Goal: Check status: Check status

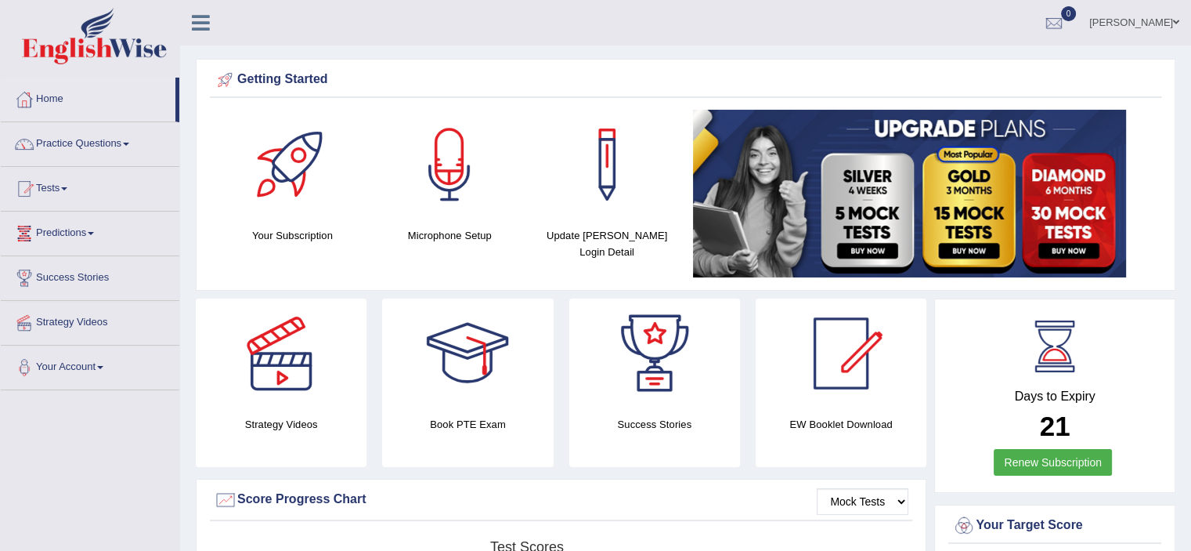
click at [77, 154] on link "Practice Questions" at bounding box center [90, 141] width 179 height 39
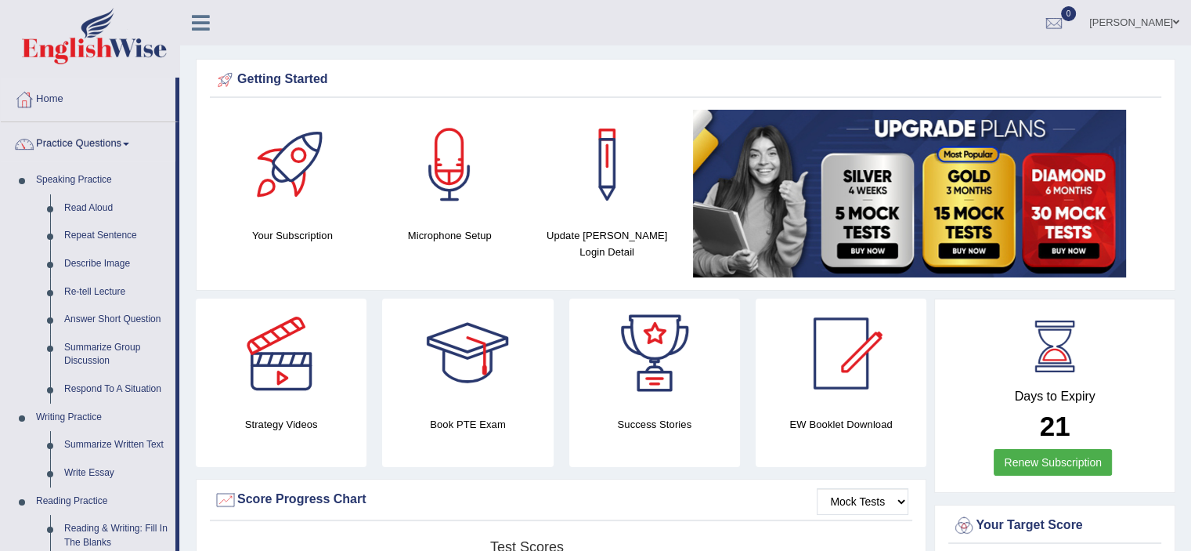
click at [77, 154] on link "Practice Questions" at bounding box center [88, 141] width 175 height 39
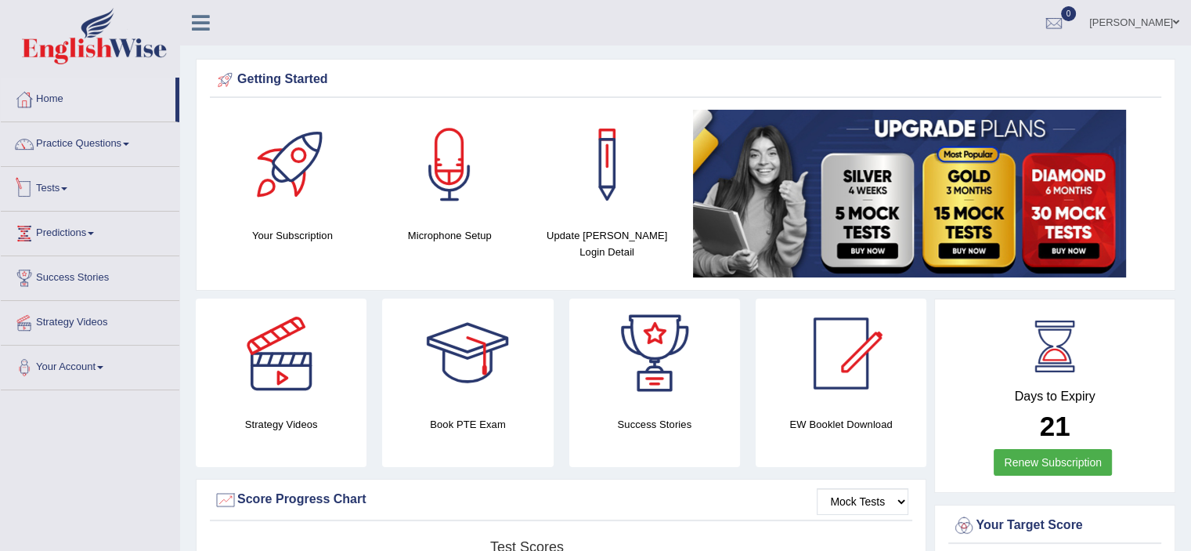
click at [63, 190] on link "Tests" at bounding box center [90, 186] width 179 height 39
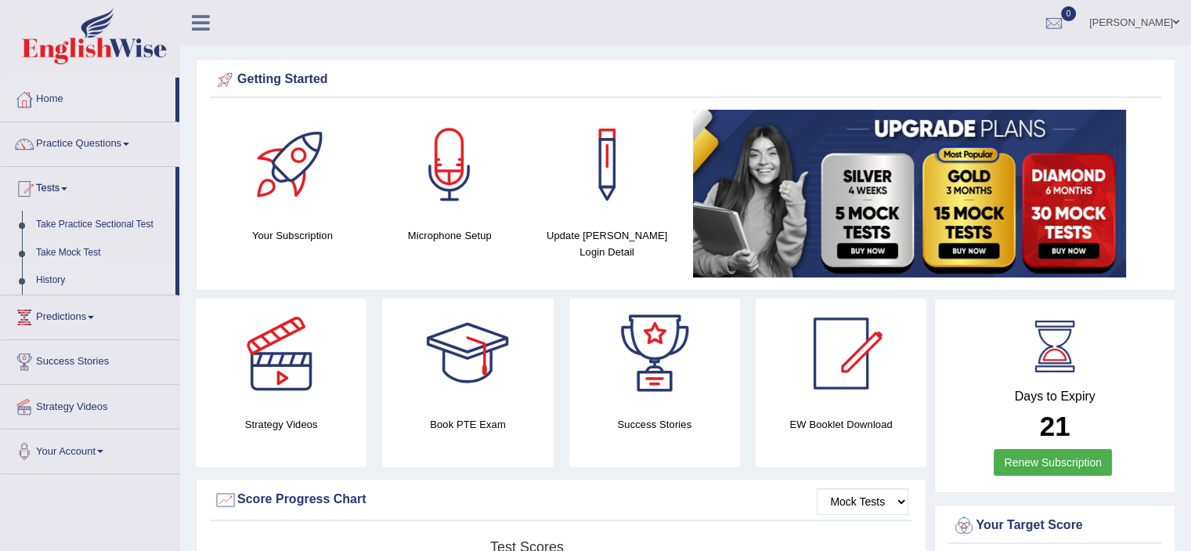
click at [49, 279] on link "History" at bounding box center [102, 280] width 146 height 28
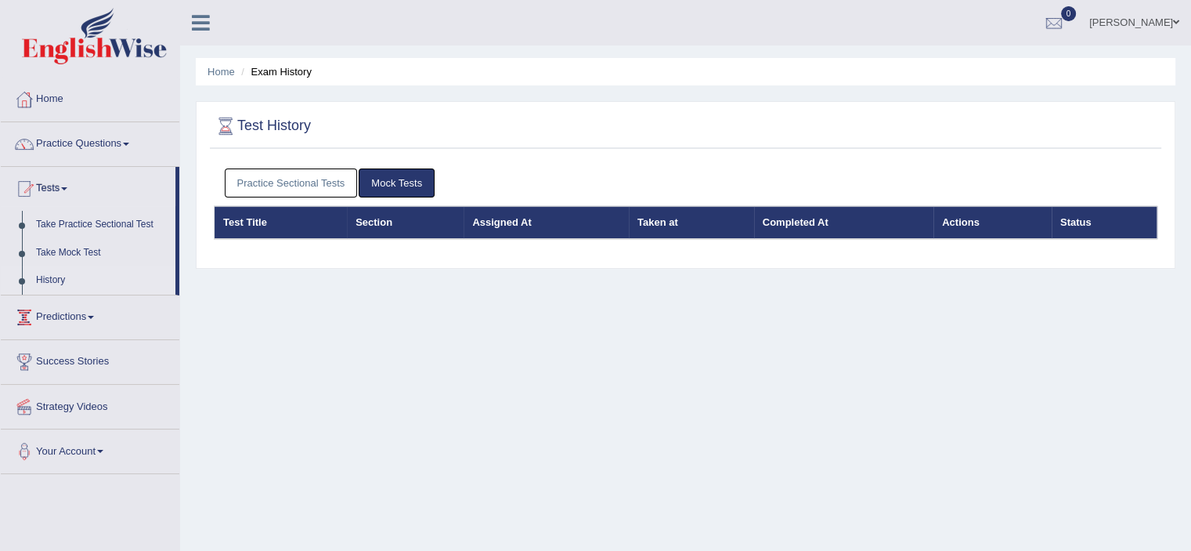
click at [76, 284] on link "History" at bounding box center [102, 280] width 146 height 28
click at [53, 89] on link "Home" at bounding box center [90, 97] width 179 height 39
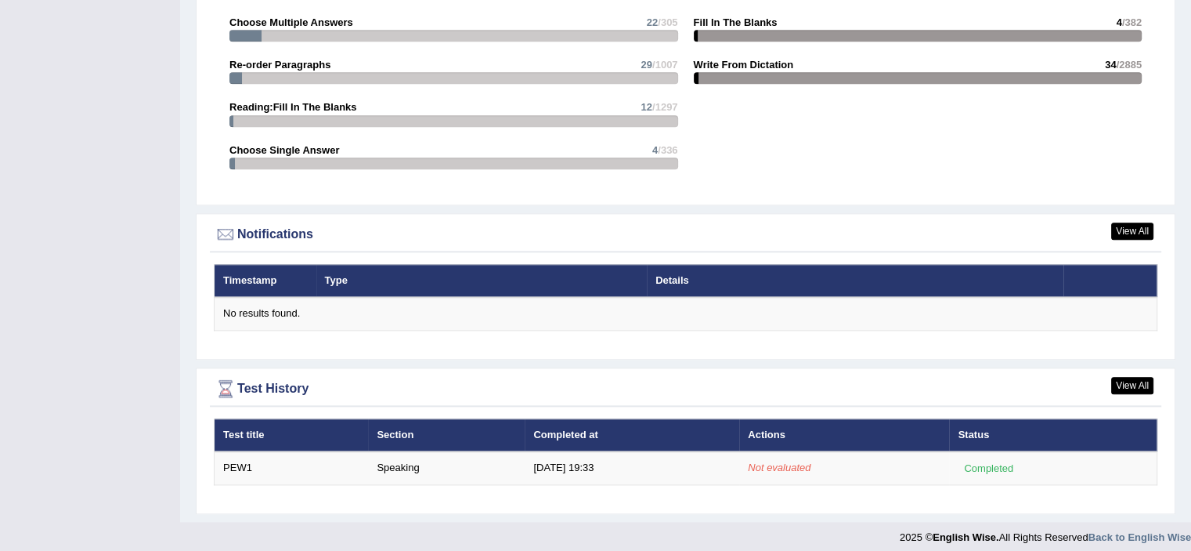
scroll to position [1708, 0]
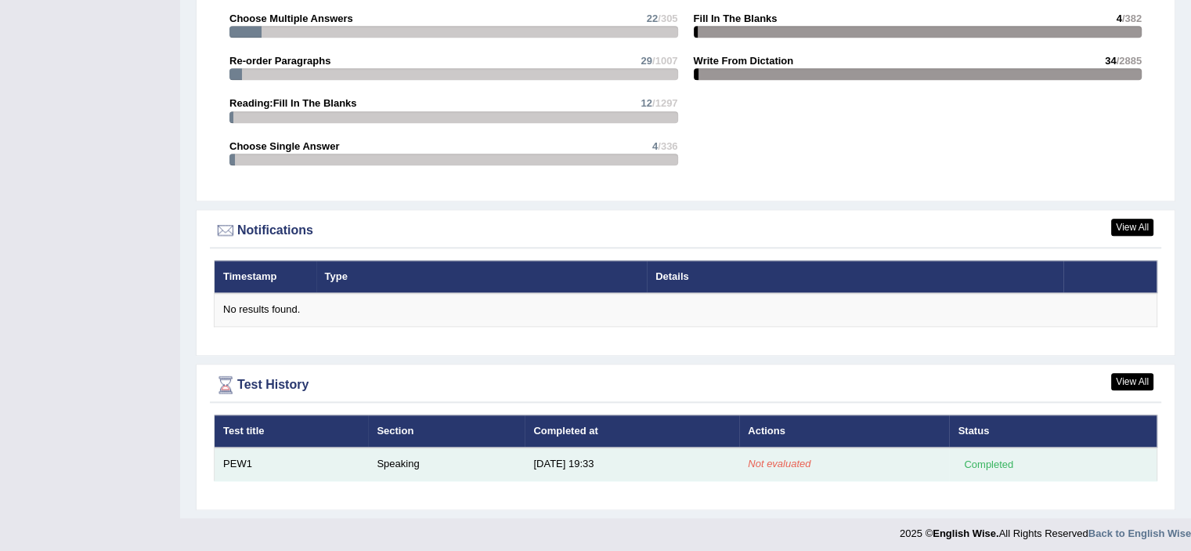
click at [818, 454] on td "Not evaluated" at bounding box center [844, 463] width 210 height 33
click at [248, 447] on td "PEW1" at bounding box center [292, 463] width 154 height 33
click at [752, 457] on em "Not evaluated" at bounding box center [779, 463] width 63 height 12
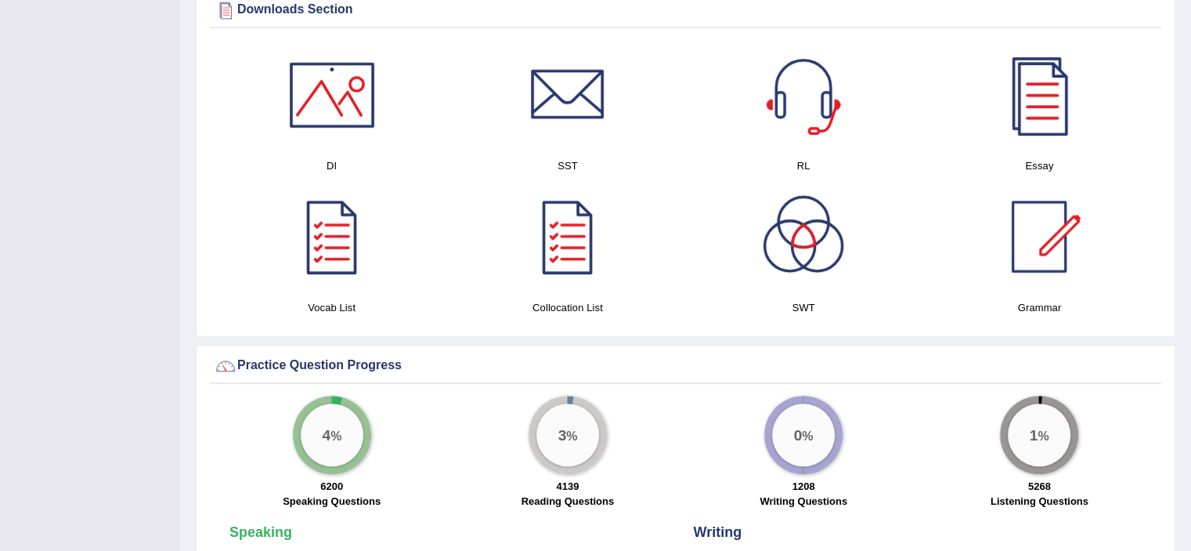
scroll to position [728, 0]
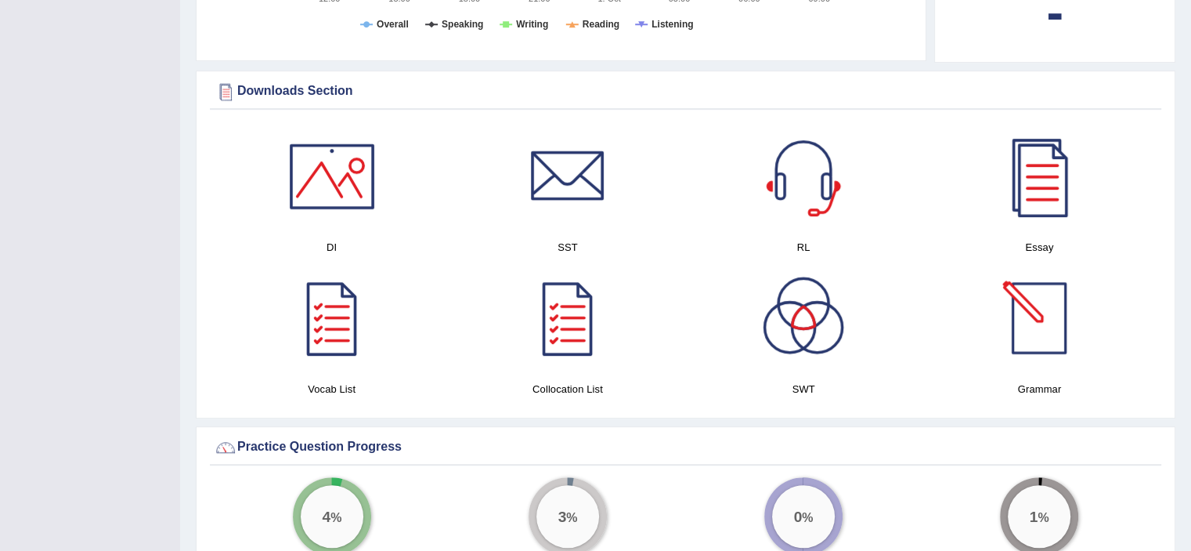
click at [1063, 286] on div at bounding box center [1040, 318] width 110 height 110
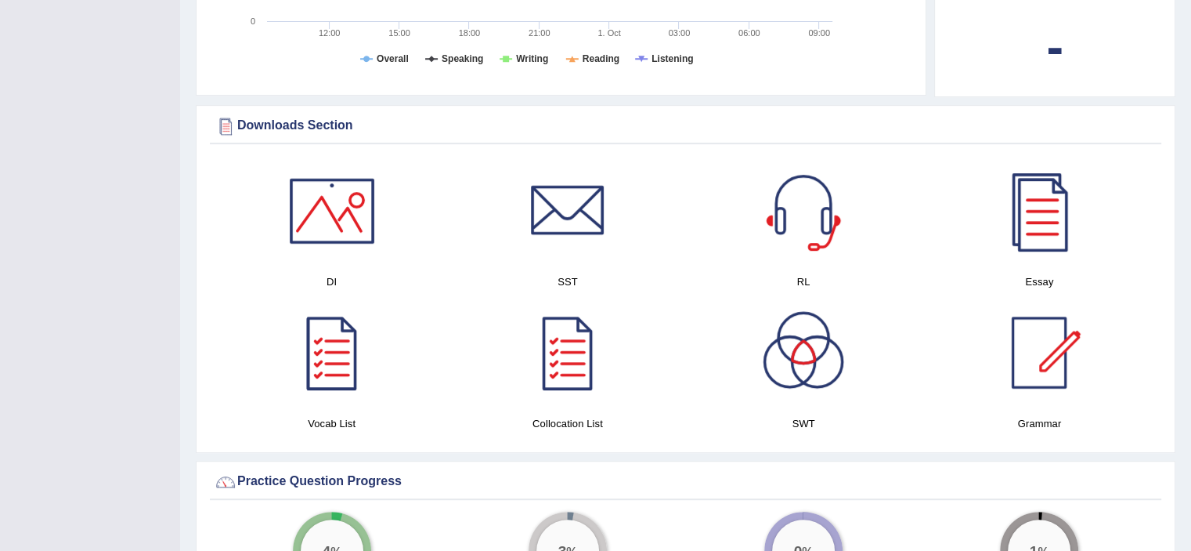
scroll to position [699, 0]
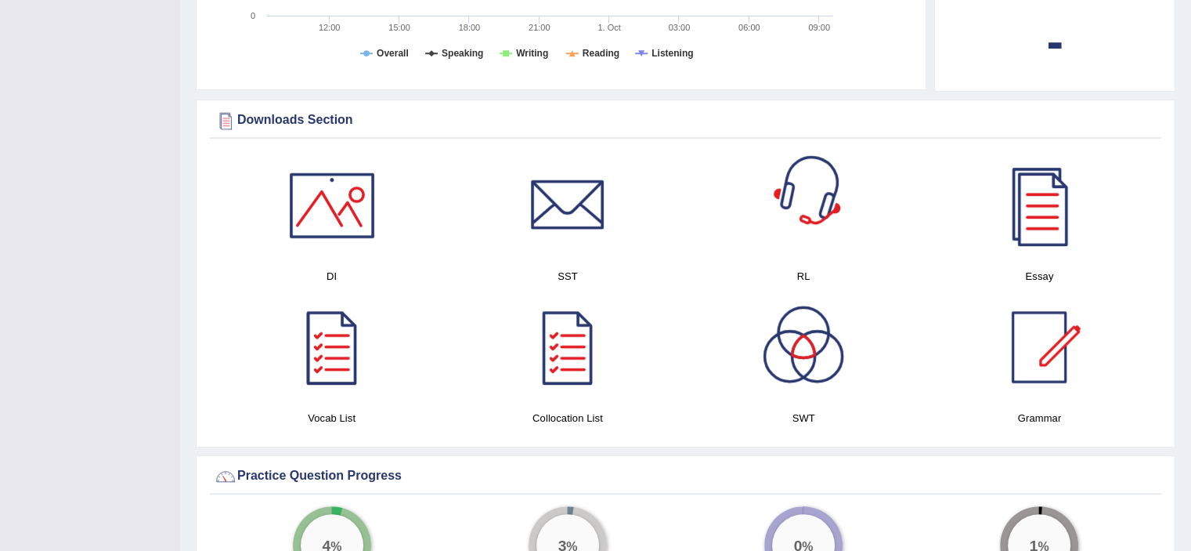
click at [769, 197] on div at bounding box center [804, 205] width 110 height 110
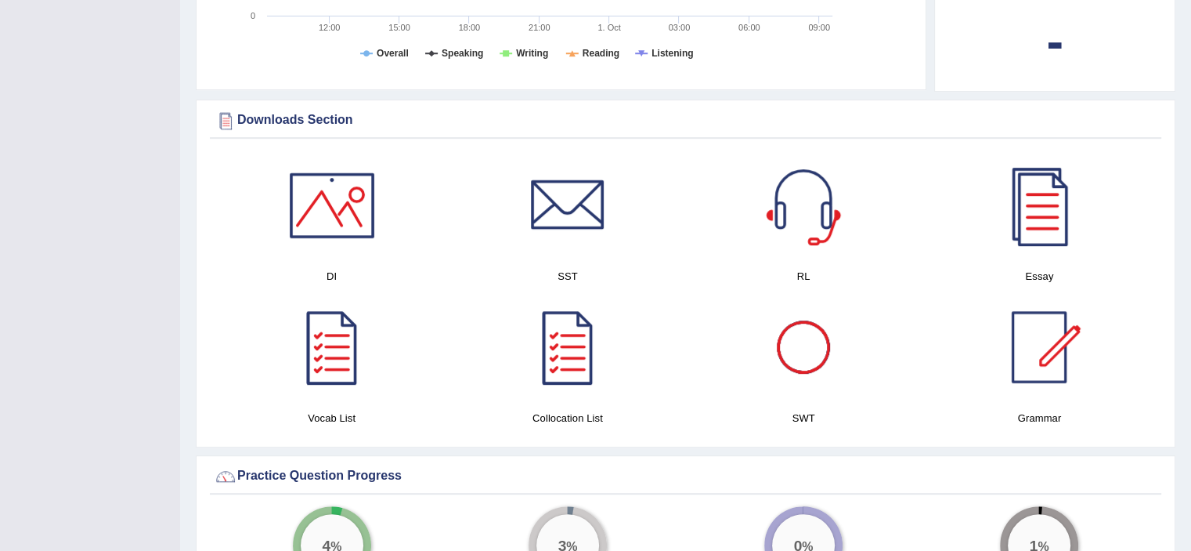
click at [830, 349] on div at bounding box center [804, 347] width 110 height 110
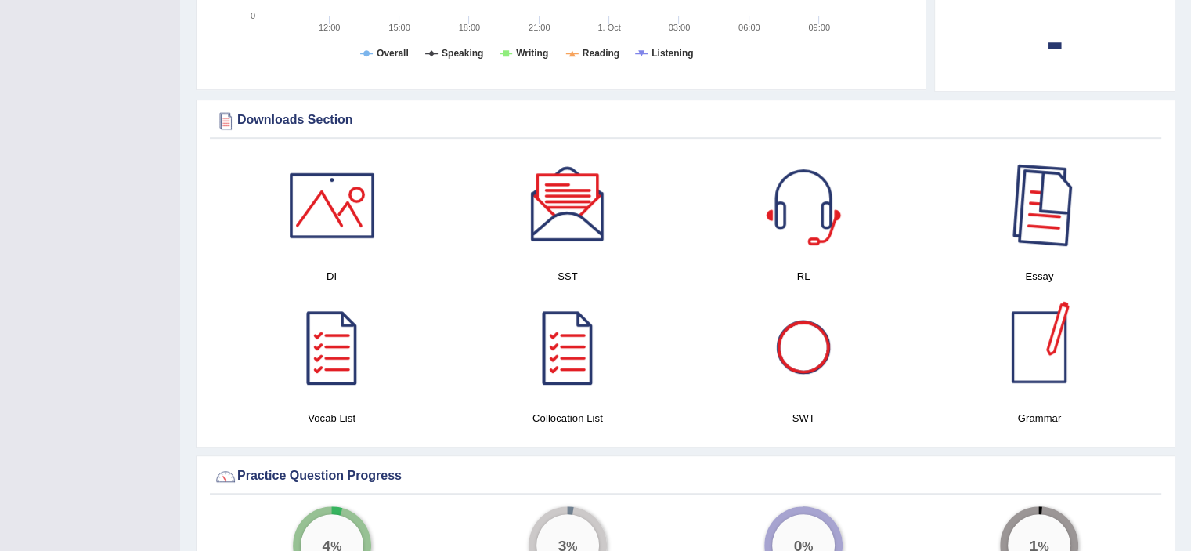
click at [1053, 244] on div at bounding box center [1040, 205] width 110 height 110
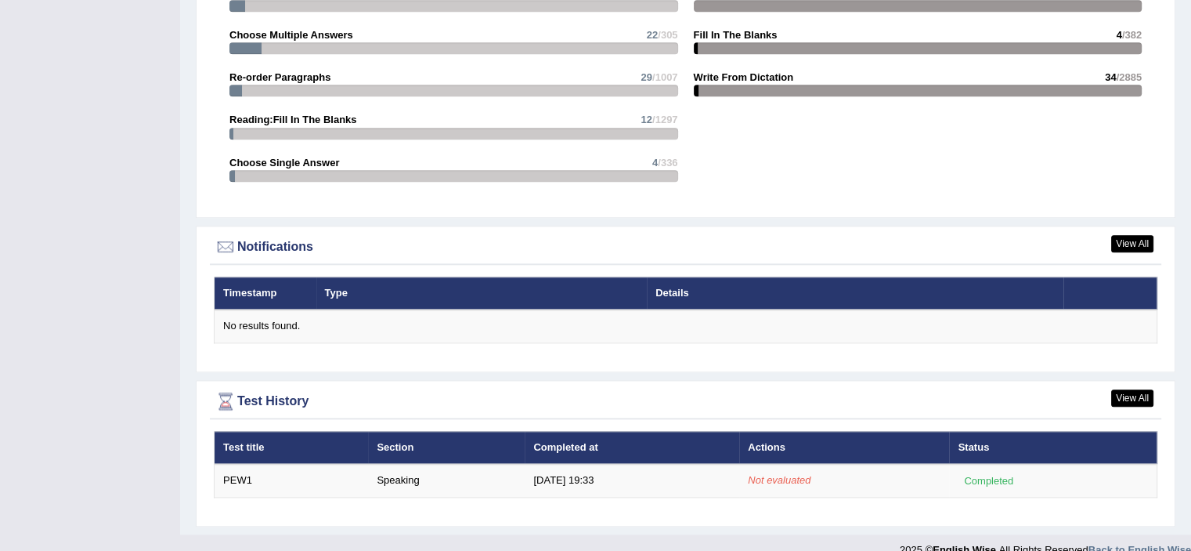
scroll to position [1708, 0]
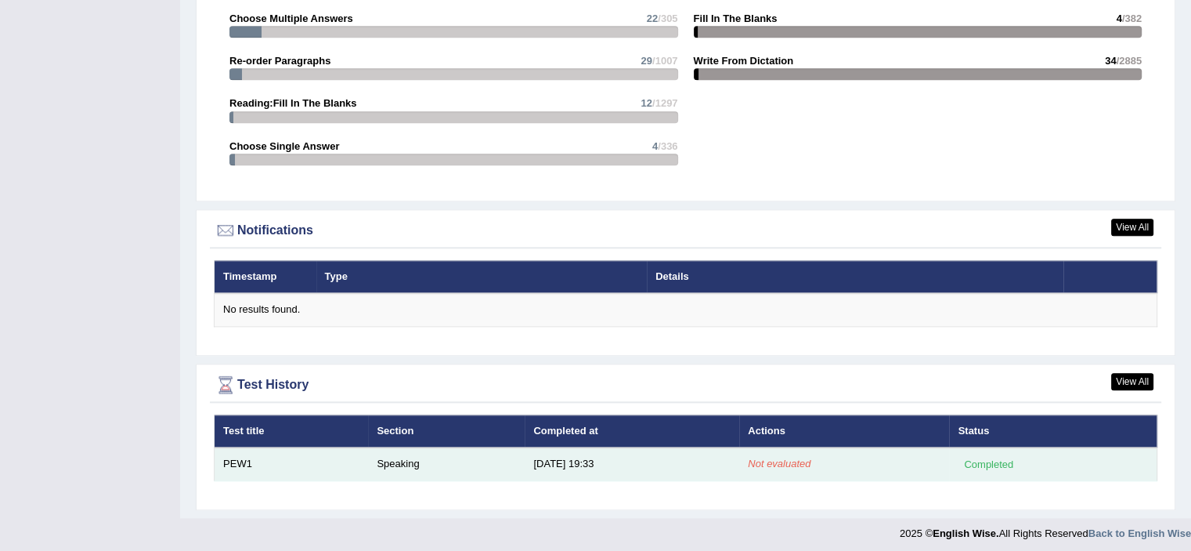
click at [522, 451] on td "Speaking" at bounding box center [446, 463] width 157 height 33
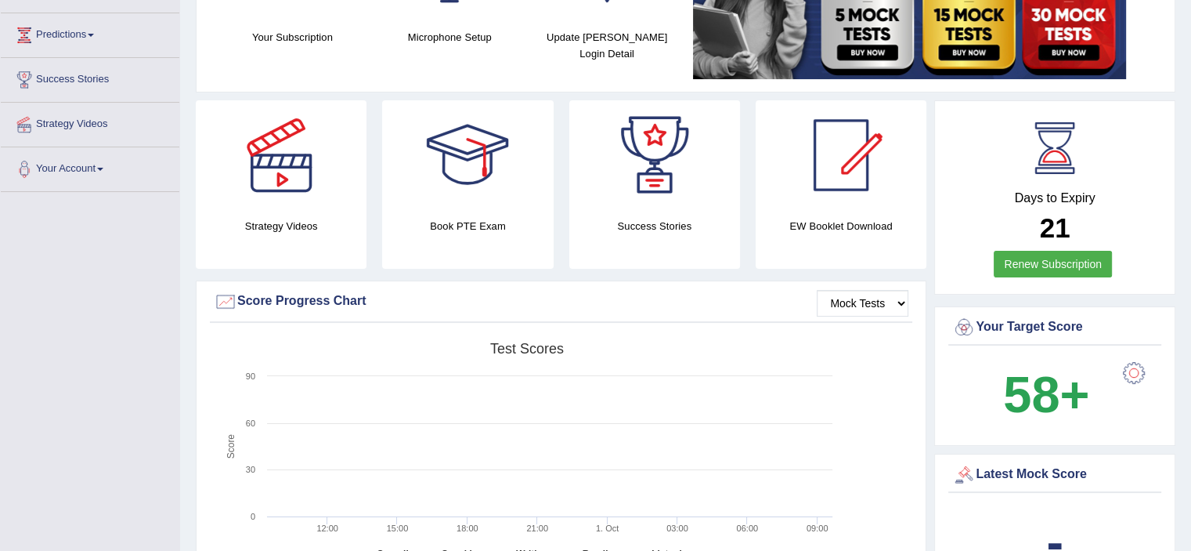
scroll to position [163, 0]
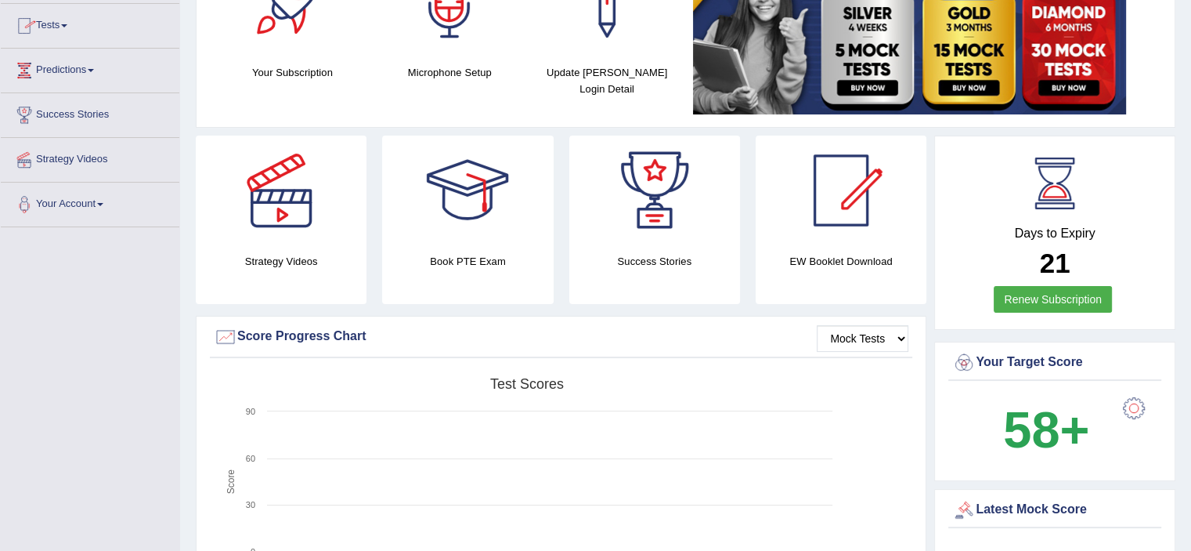
click at [72, 38] on link "Tests" at bounding box center [90, 23] width 179 height 39
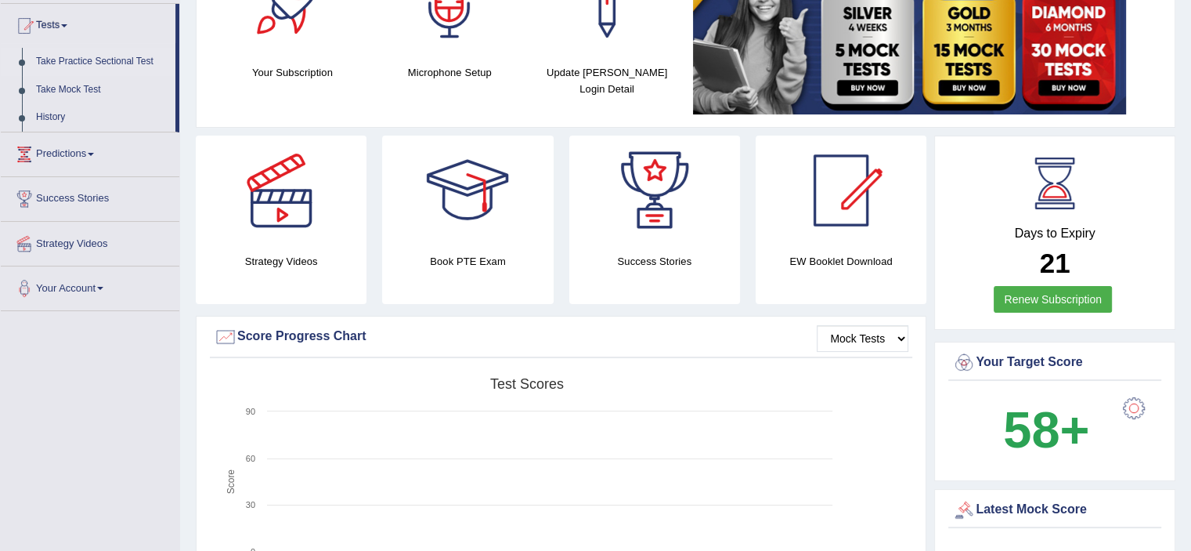
click at [78, 63] on link "Take Practice Sectional Test" at bounding box center [102, 62] width 146 height 28
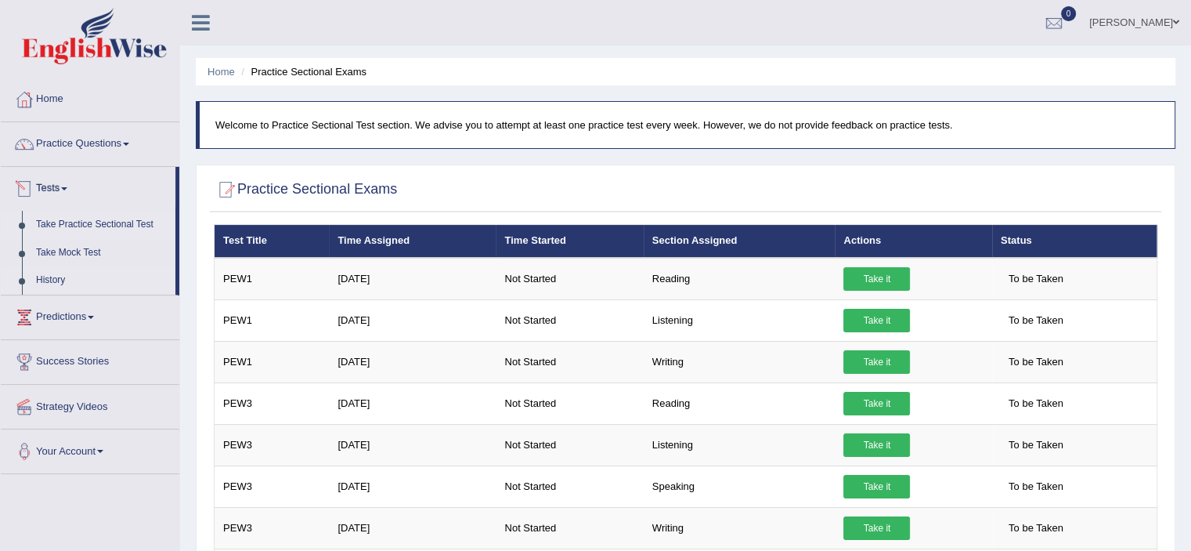
click at [51, 272] on link "History" at bounding box center [102, 280] width 146 height 28
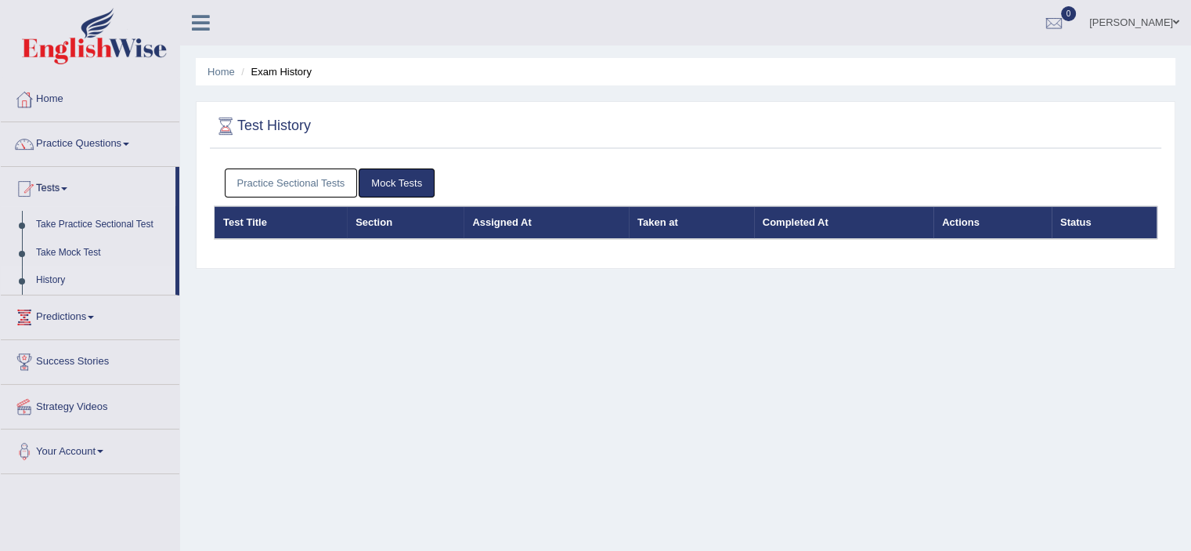
click at [342, 178] on link "Practice Sectional Tests" at bounding box center [291, 182] width 133 height 29
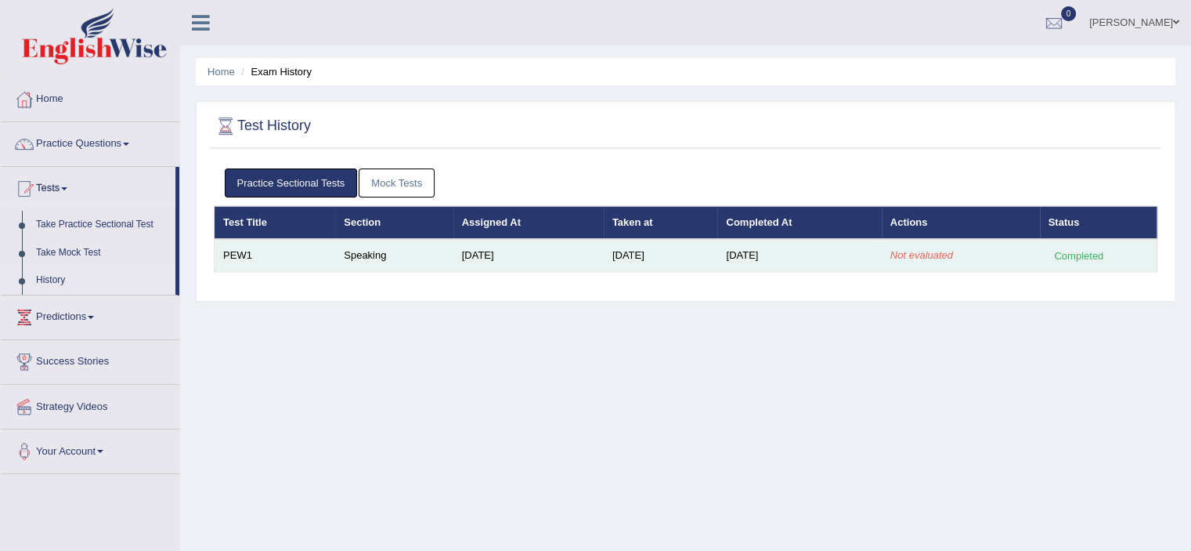
click at [674, 255] on td "[DATE]" at bounding box center [661, 255] width 114 height 33
click at [239, 255] on td "PEW1" at bounding box center [275, 255] width 121 height 33
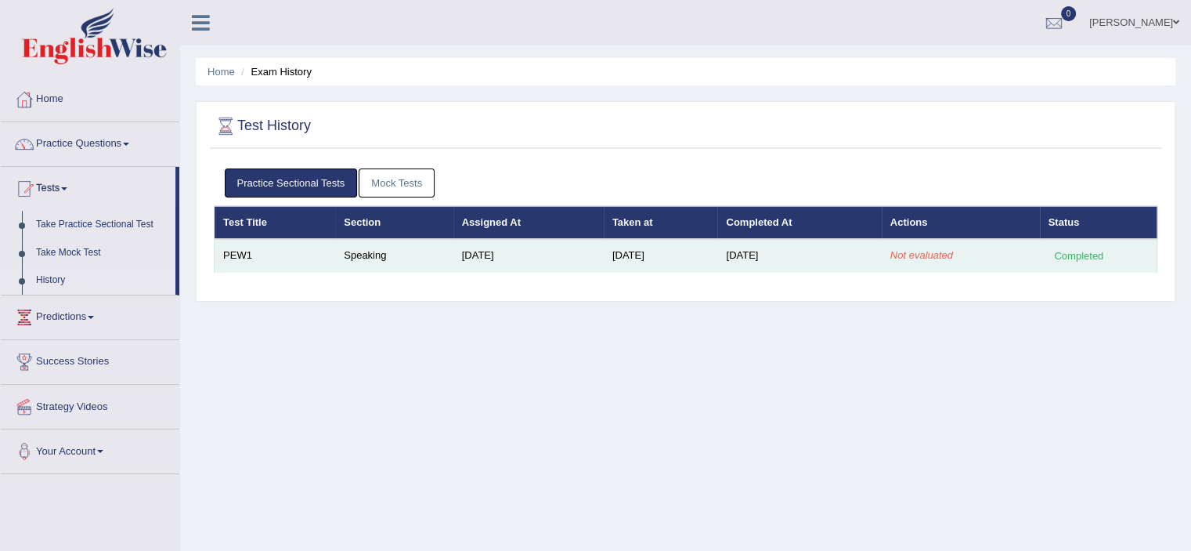
click at [914, 250] on em "Not evaluated" at bounding box center [922, 255] width 63 height 12
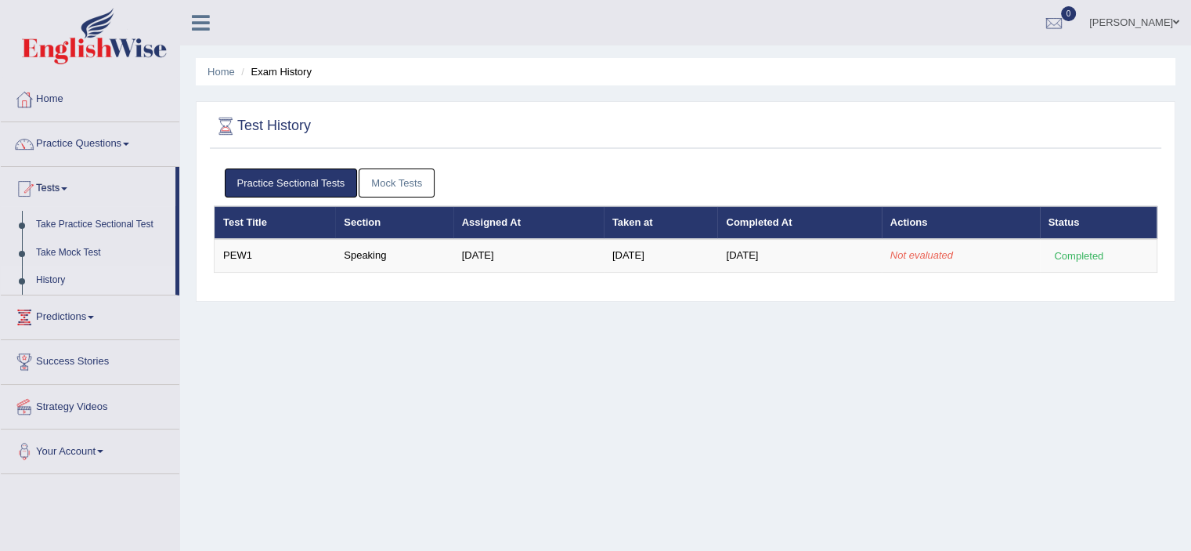
click at [1082, 409] on div "Home Exam History Test History Practice Sectional Tests Mock Tests Test Title S…" at bounding box center [685, 391] width 1011 height 783
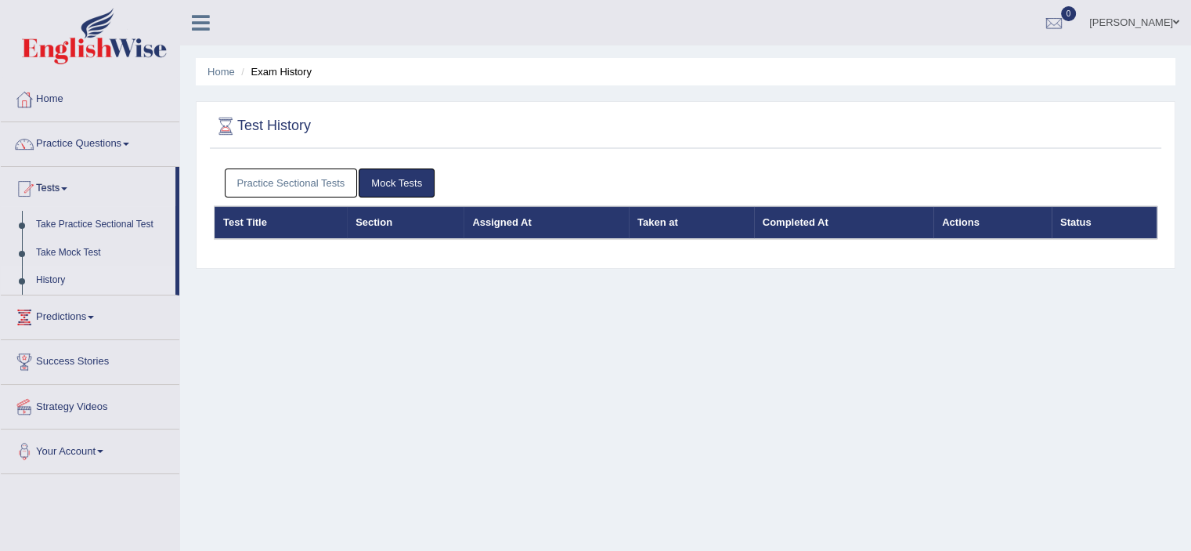
click at [295, 190] on link "Practice Sectional Tests" at bounding box center [291, 182] width 133 height 29
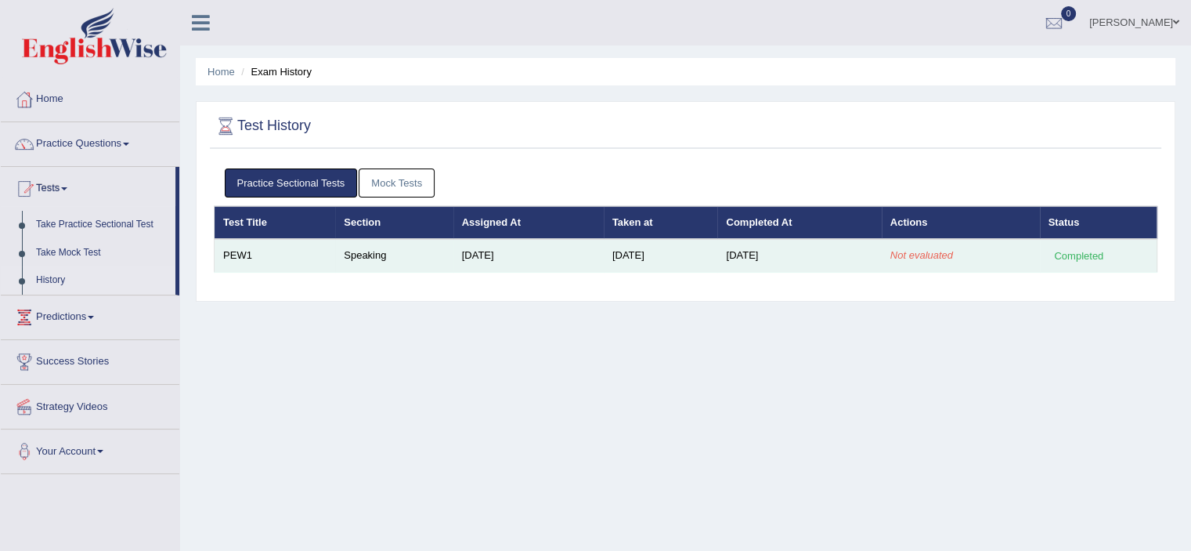
click at [942, 249] on em "Not evaluated" at bounding box center [922, 255] width 63 height 12
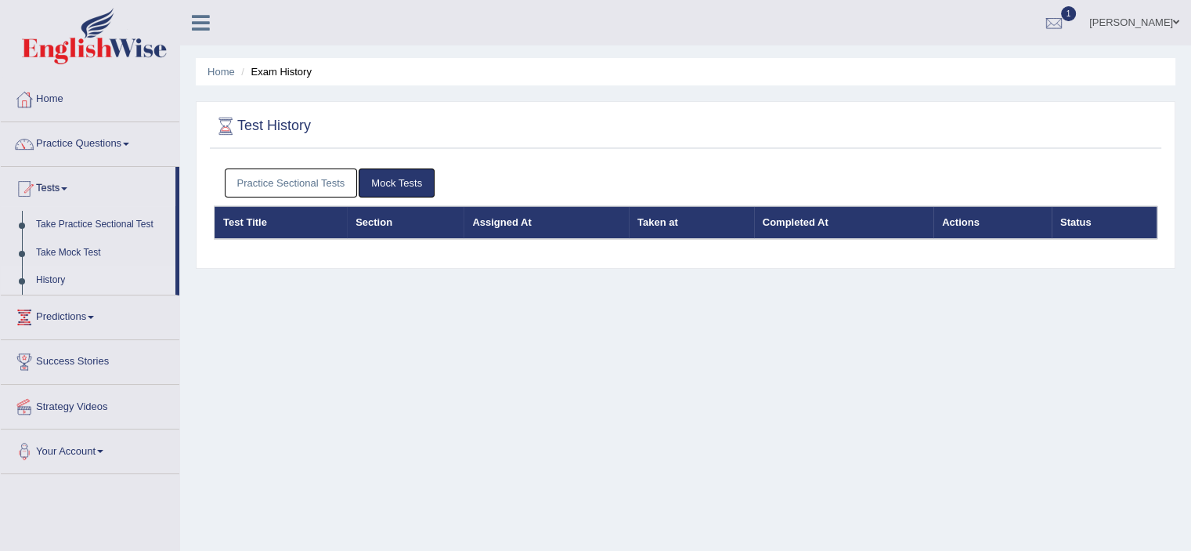
click at [300, 190] on link "Practice Sectional Tests" at bounding box center [291, 182] width 133 height 29
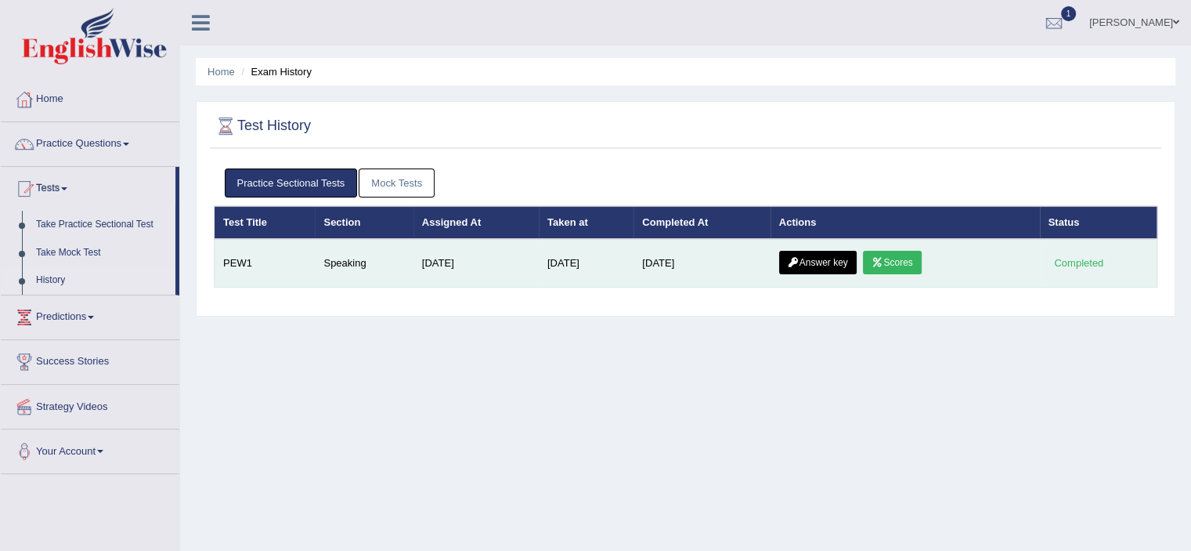
click at [884, 254] on link "Scores" at bounding box center [892, 262] width 58 height 23
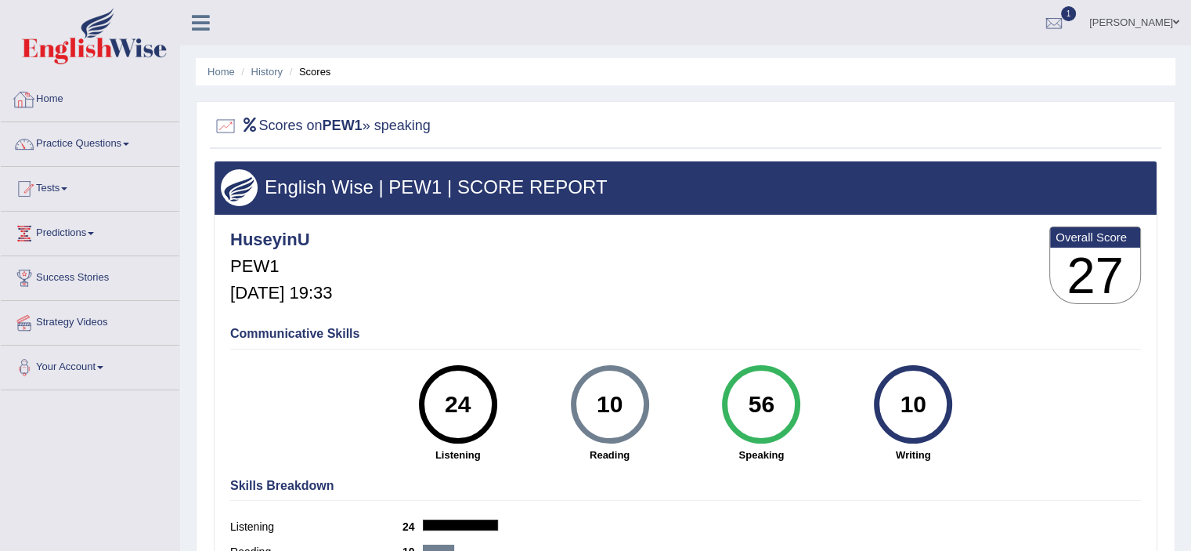
click at [56, 106] on link "Home" at bounding box center [90, 97] width 179 height 39
